Goal: Browse casually: Explore the website without a specific task or goal

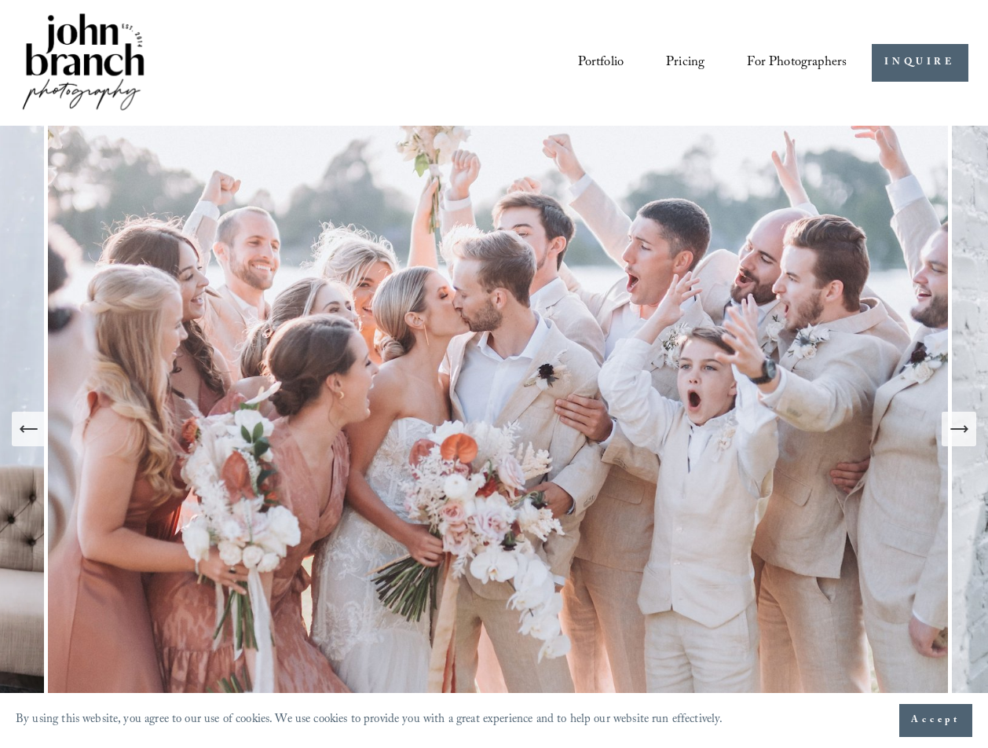
click at [675, 65] on link "Pricing" at bounding box center [685, 63] width 38 height 28
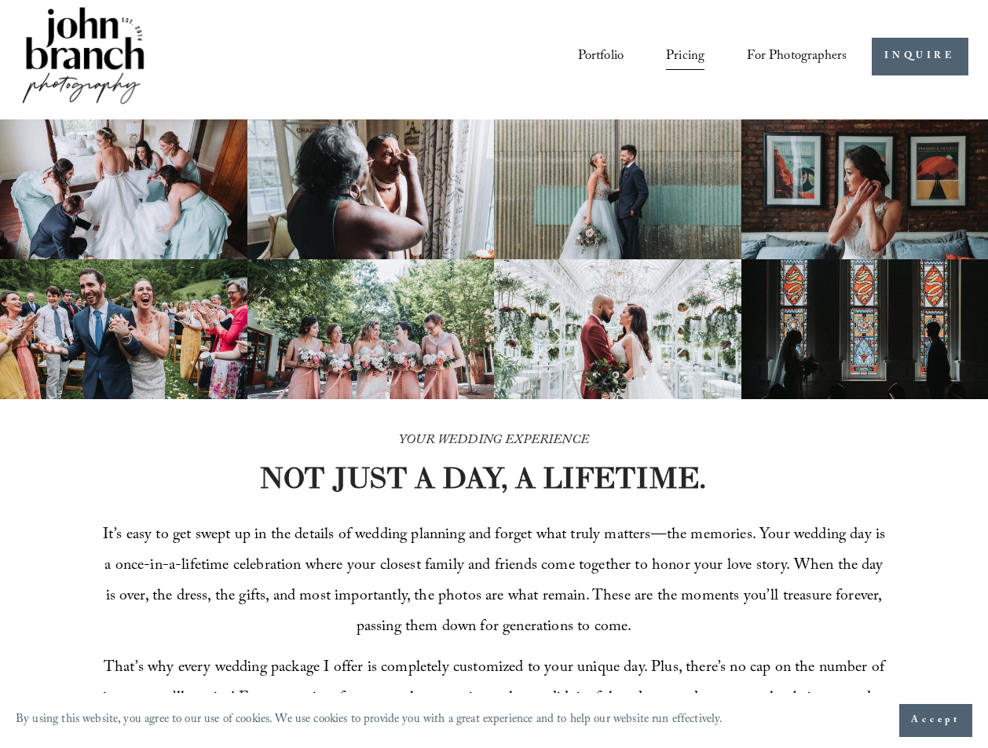
scroll to position [13, 0]
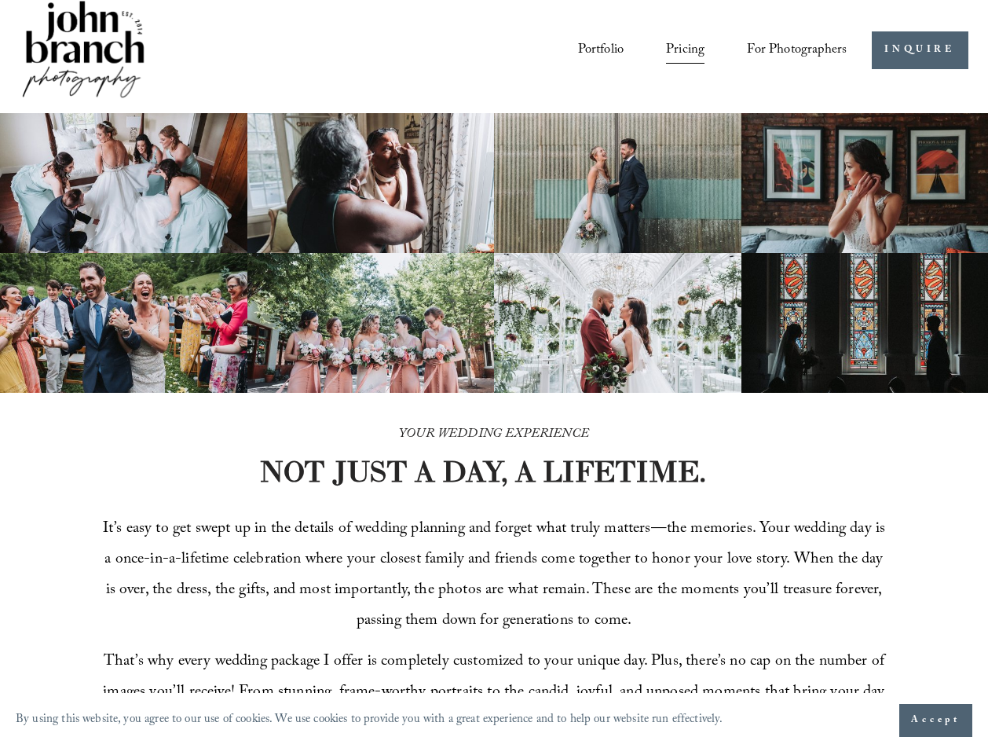
click at [589, 53] on link "Portfolio" at bounding box center [601, 50] width 46 height 28
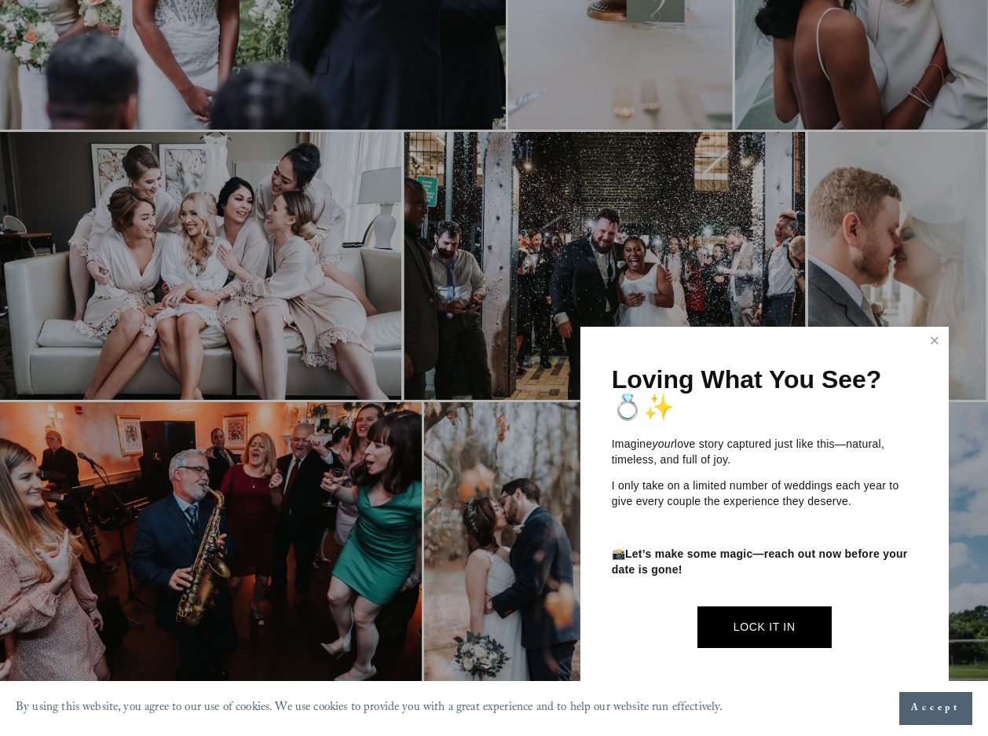
scroll to position [1165, 0]
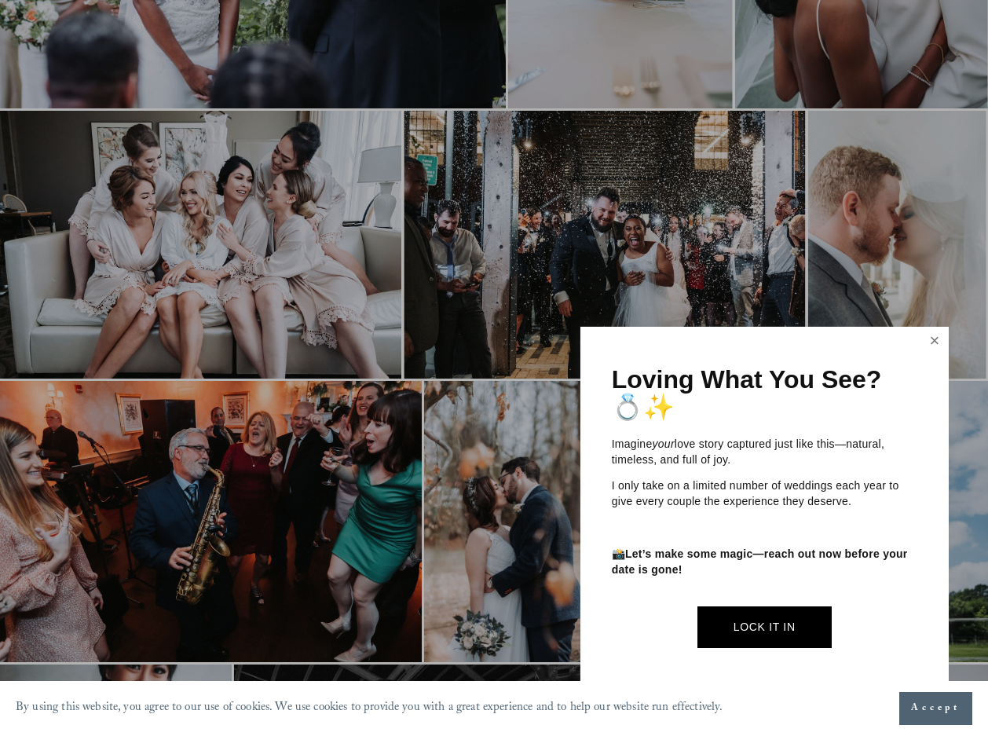
click at [935, 340] on link "Close" at bounding box center [935, 341] width 24 height 25
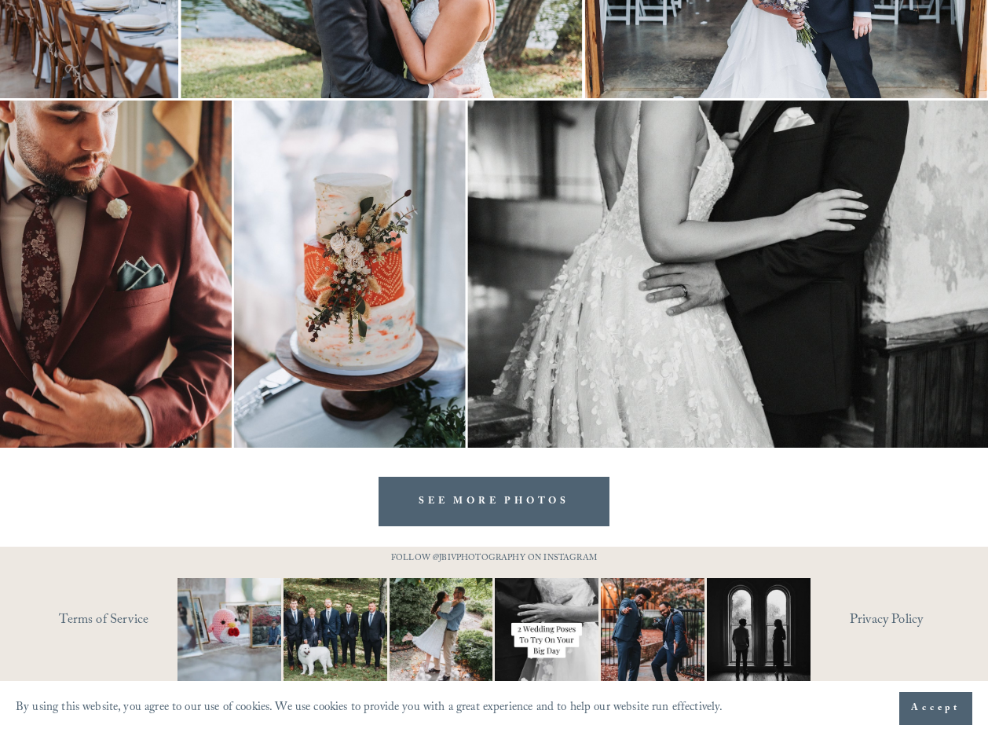
scroll to position [4768, 0]
click at [524, 497] on link "SEE MORE PHOTOS" at bounding box center [494, 501] width 231 height 49
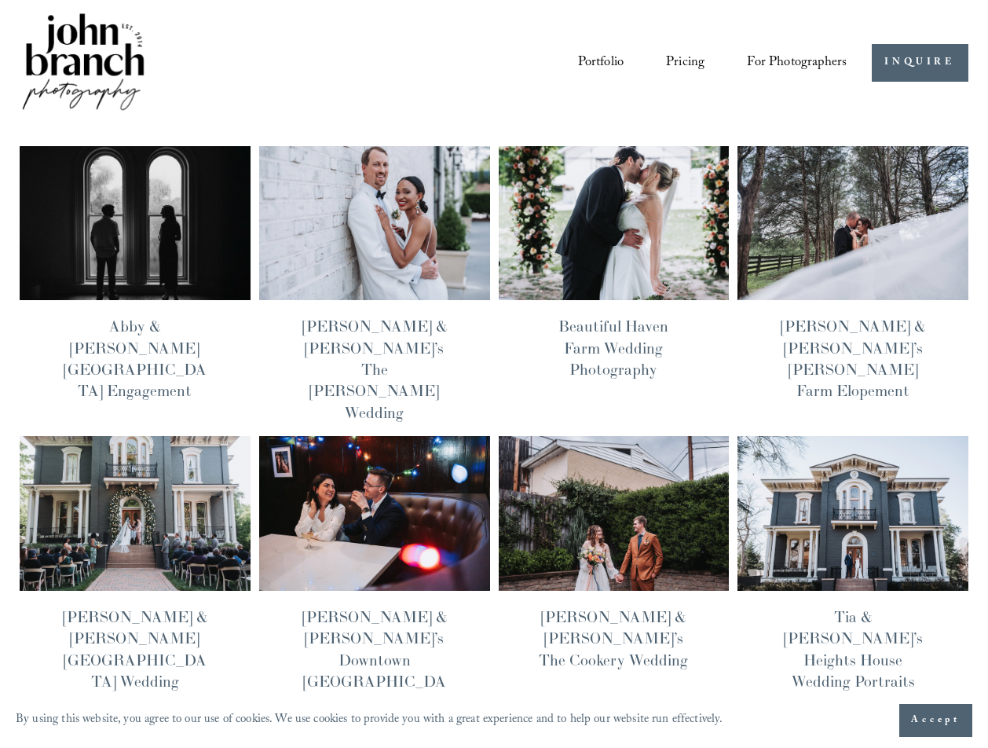
click at [74, 45] on img at bounding box center [83, 63] width 127 height 106
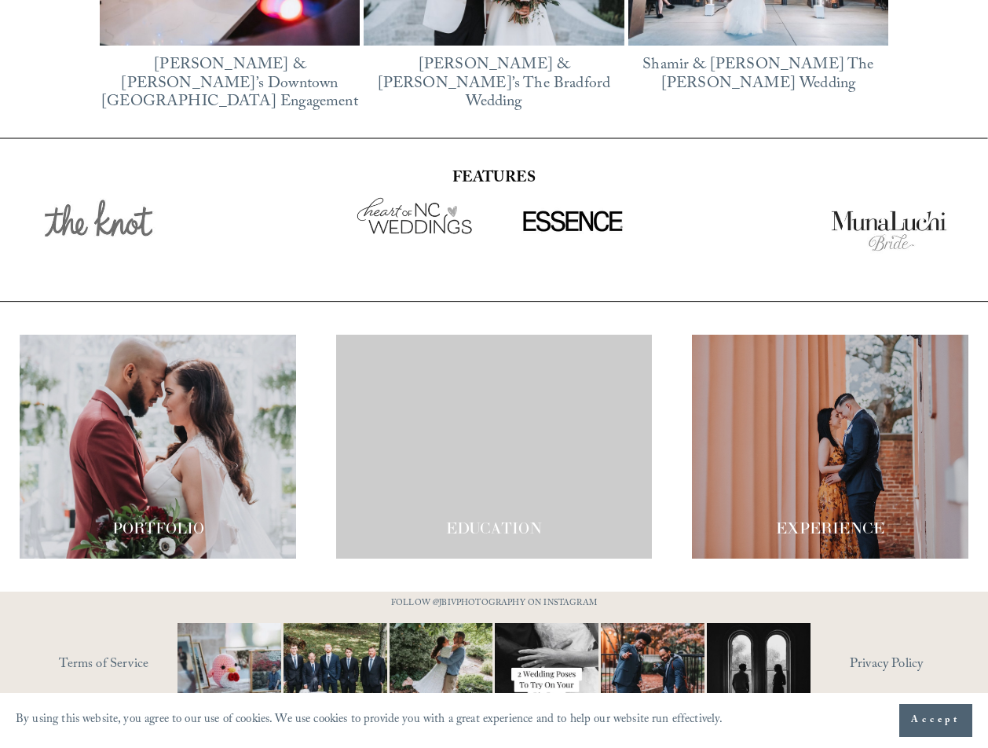
scroll to position [2516, 0]
